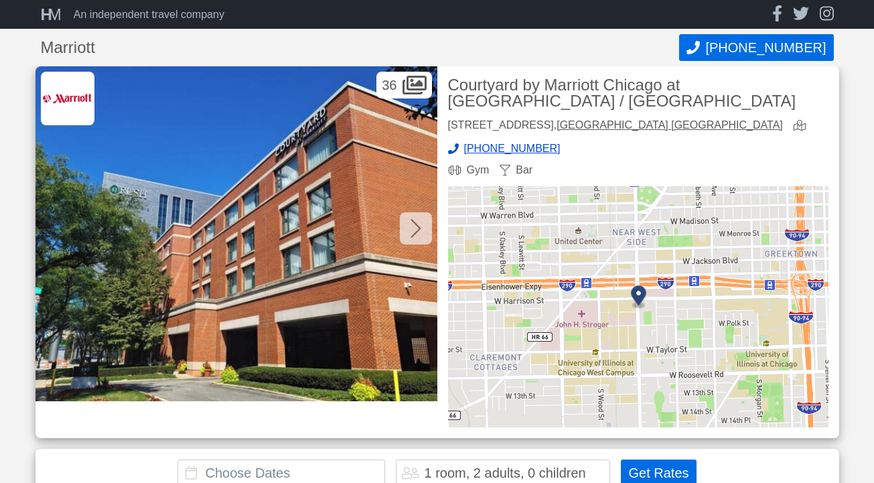
click at [406, 224] on div at bounding box center [416, 228] width 32 height 32
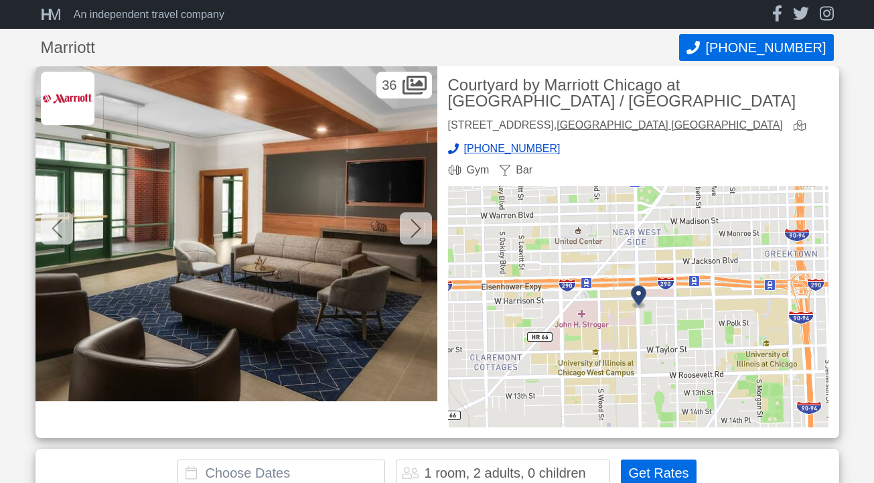
click at [406, 224] on div at bounding box center [416, 228] width 32 height 32
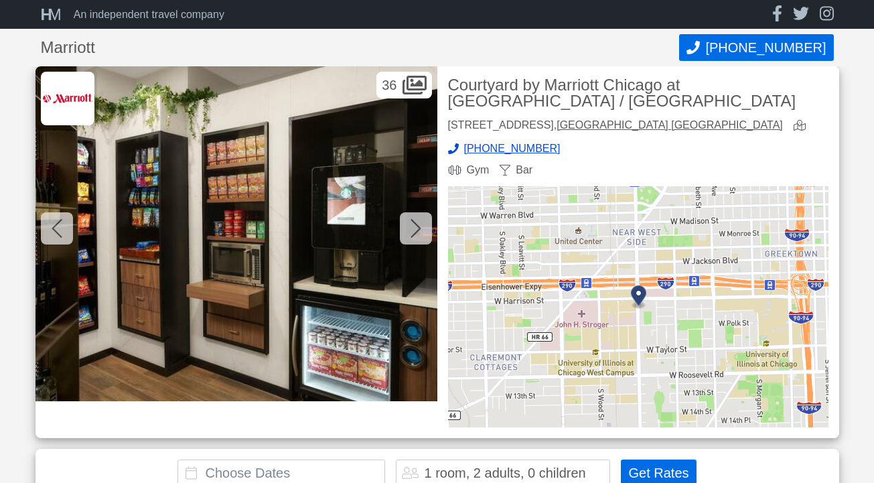
click at [406, 224] on div at bounding box center [416, 228] width 32 height 32
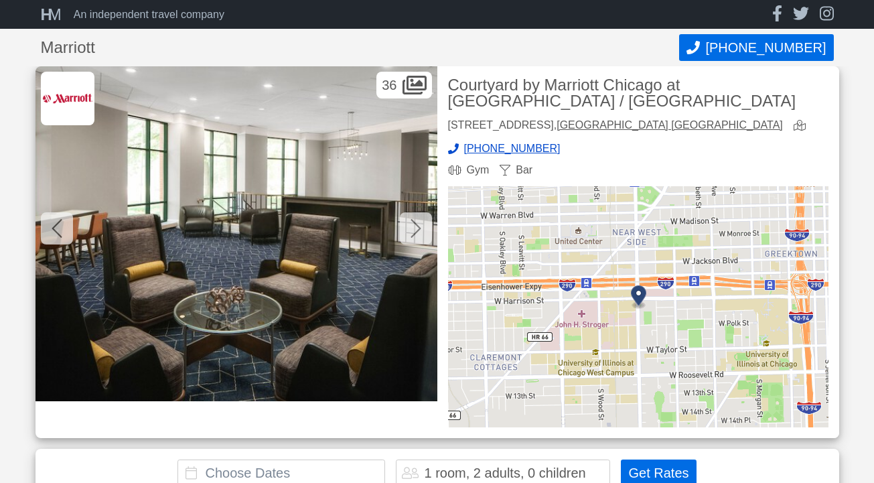
click at [406, 224] on div at bounding box center [416, 228] width 32 height 32
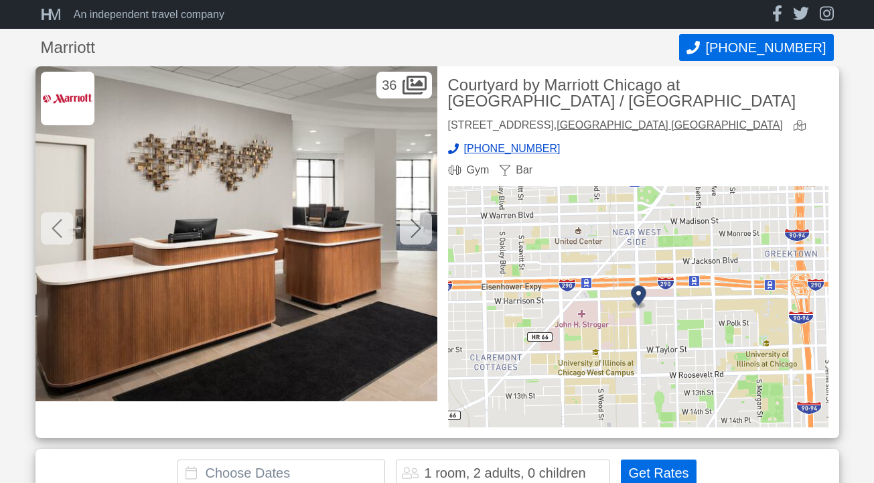
click at [406, 224] on div at bounding box center [416, 228] width 32 height 32
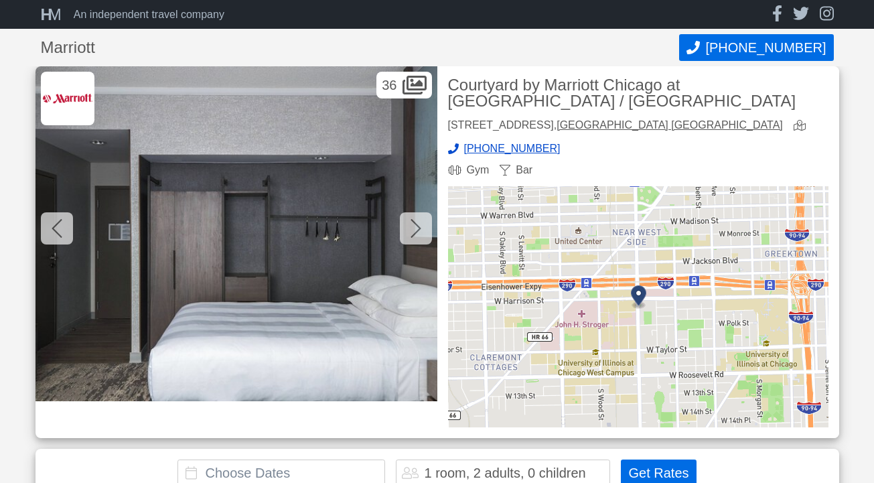
click at [406, 224] on div at bounding box center [416, 228] width 32 height 32
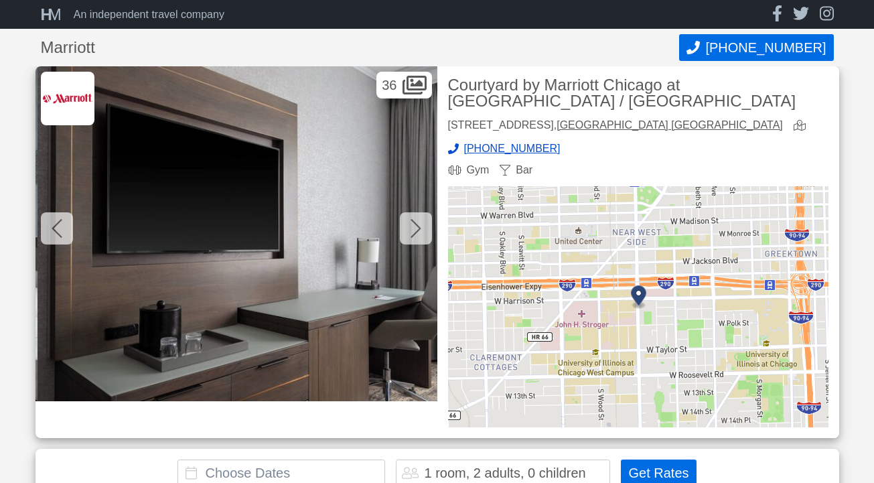
scroll to position [0, 2410]
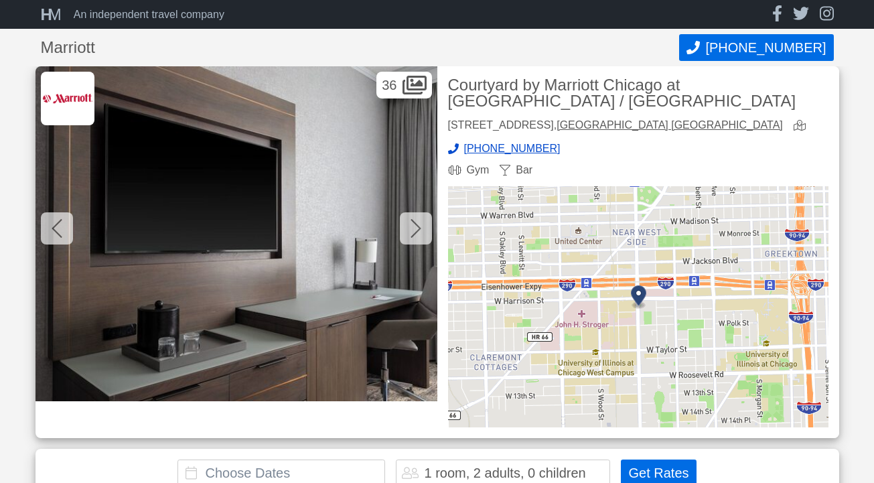
click at [413, 231] on icon at bounding box center [415, 228] width 11 height 21
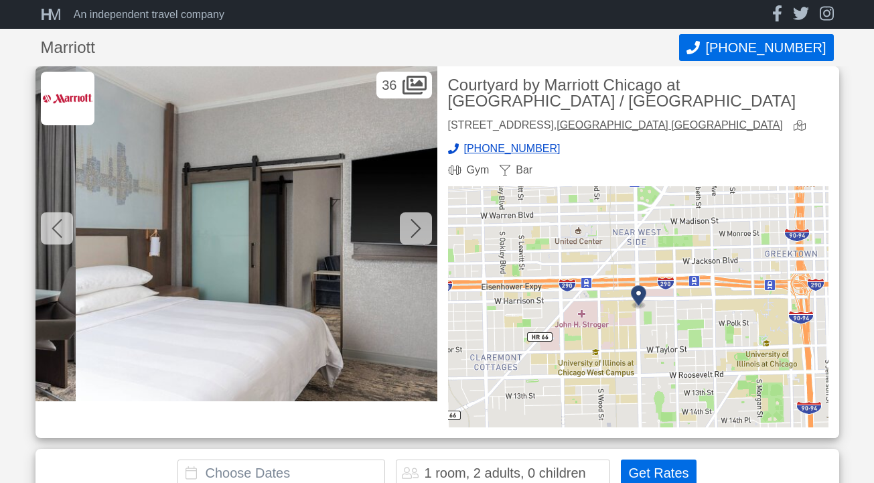
click at [413, 231] on icon at bounding box center [415, 228] width 11 height 21
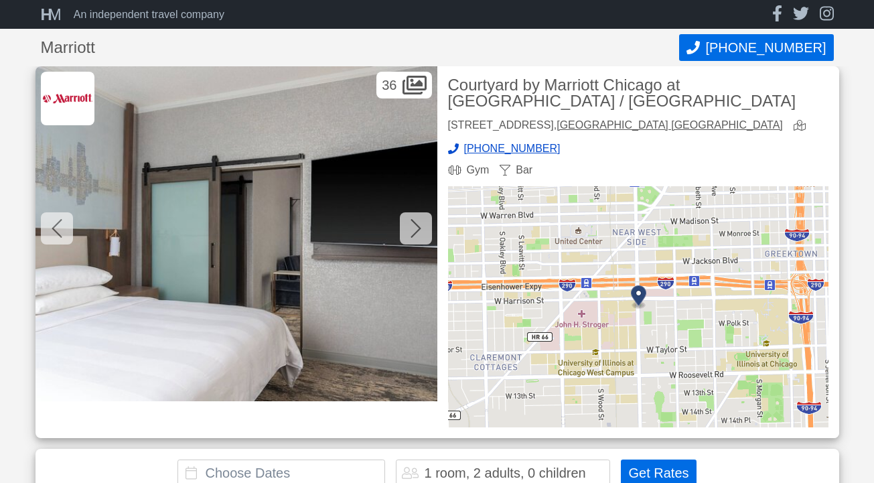
click at [413, 231] on icon at bounding box center [415, 228] width 11 height 21
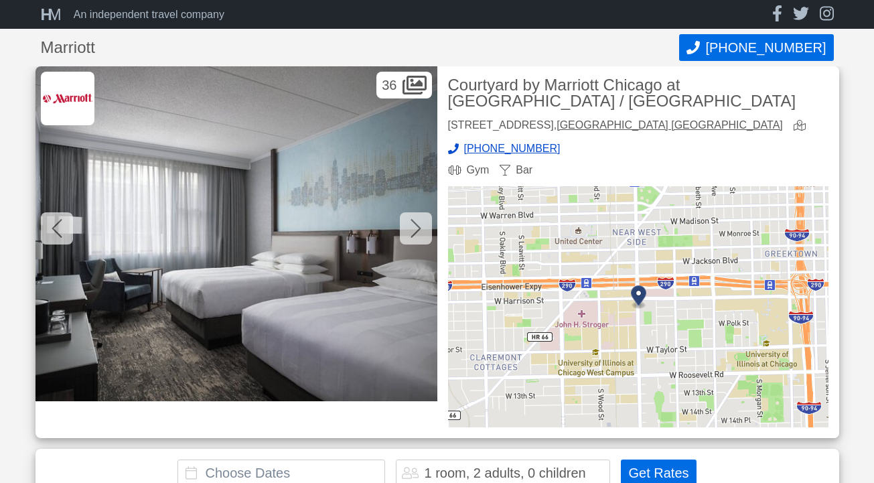
click at [413, 231] on icon at bounding box center [415, 228] width 11 height 21
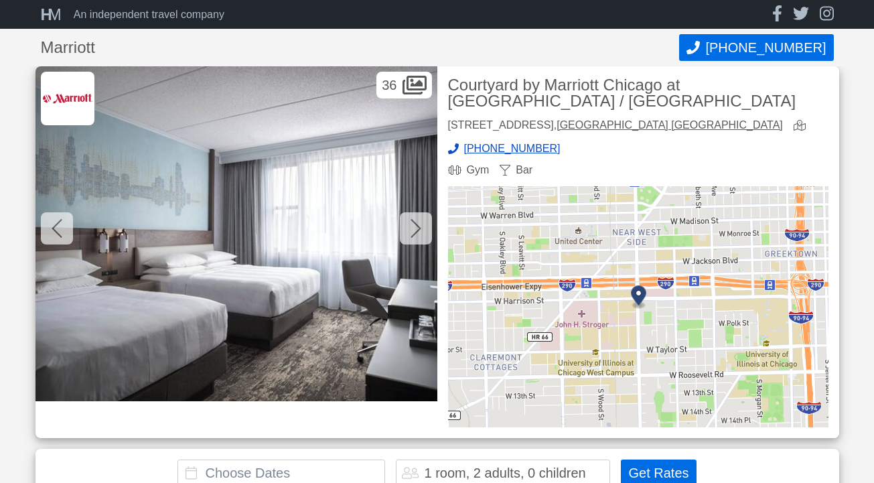
click at [413, 231] on icon at bounding box center [415, 228] width 11 height 21
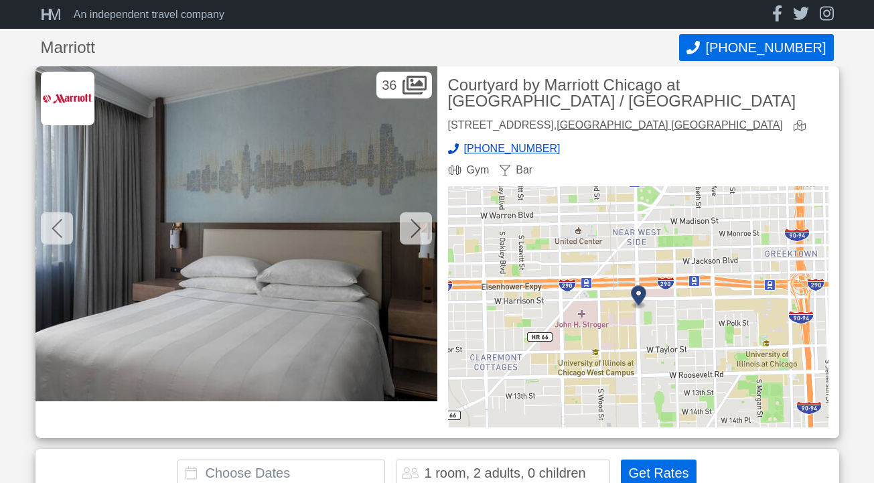
click at [413, 231] on icon at bounding box center [415, 228] width 11 height 21
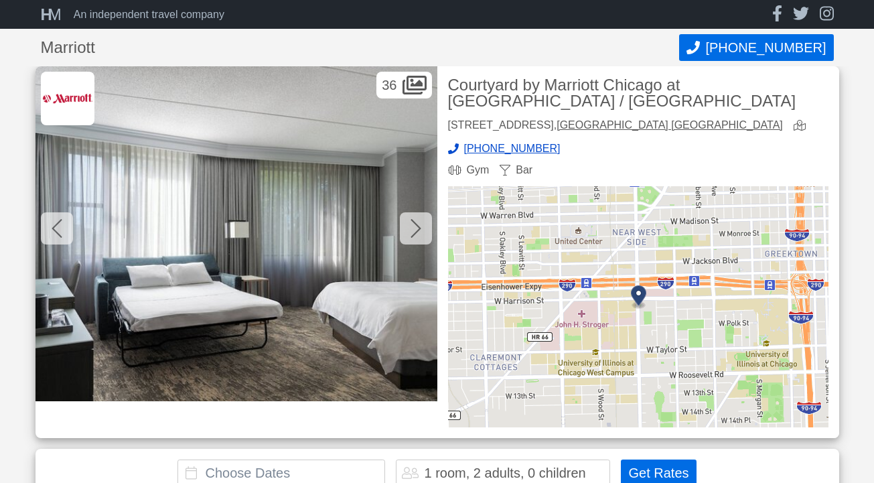
click at [413, 231] on icon at bounding box center [415, 228] width 11 height 21
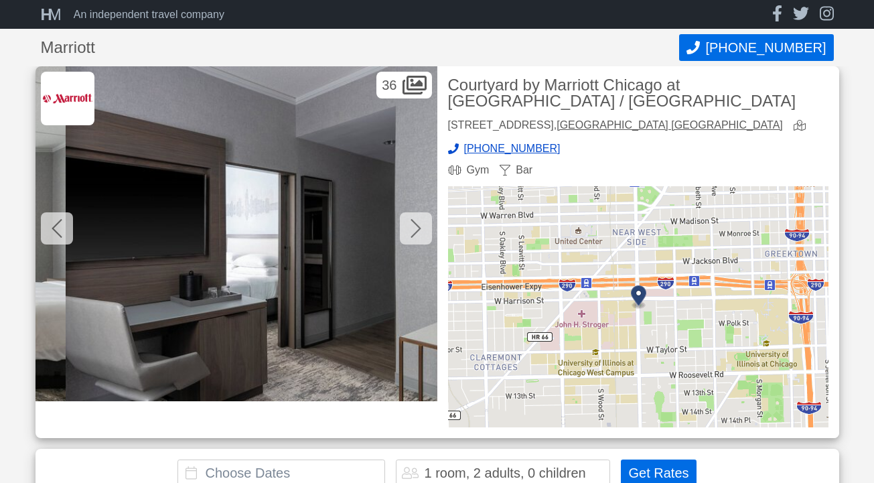
scroll to position [0, 4821]
